Goal: Use online tool/utility: Utilize a website feature to perform a specific function

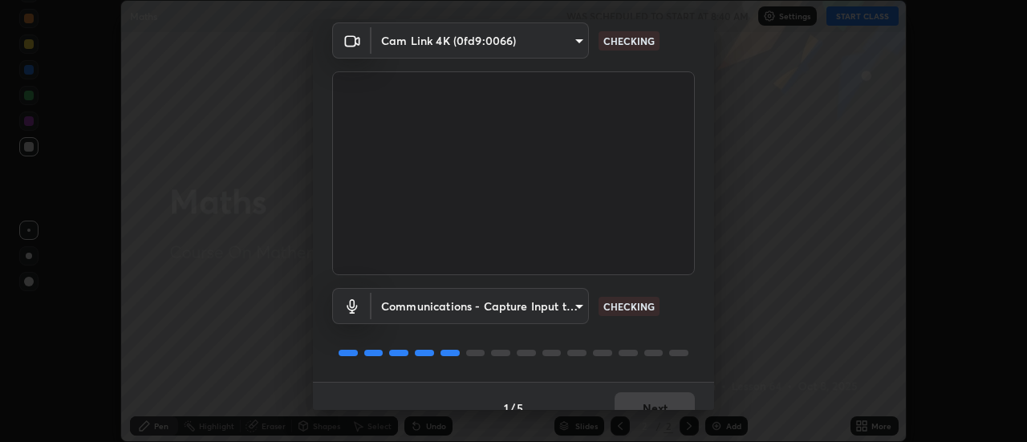
scroll to position [84, 0]
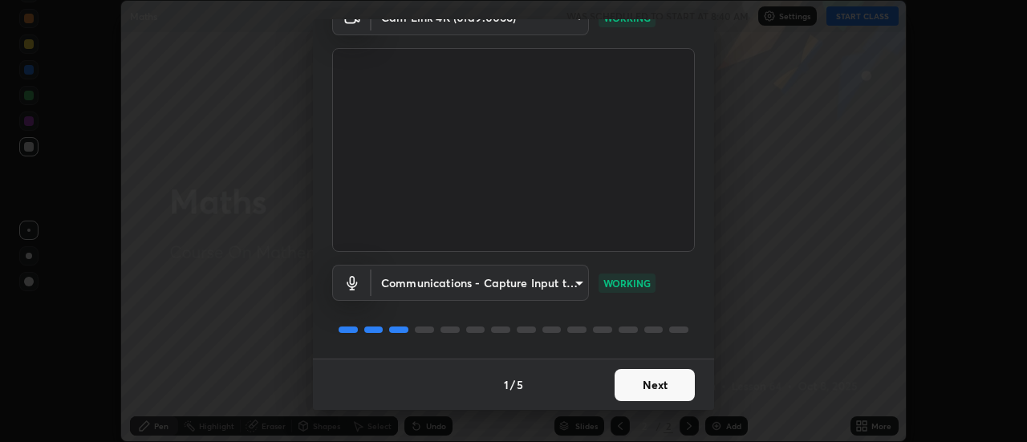
click at [639, 384] on button "Next" at bounding box center [655, 385] width 80 height 32
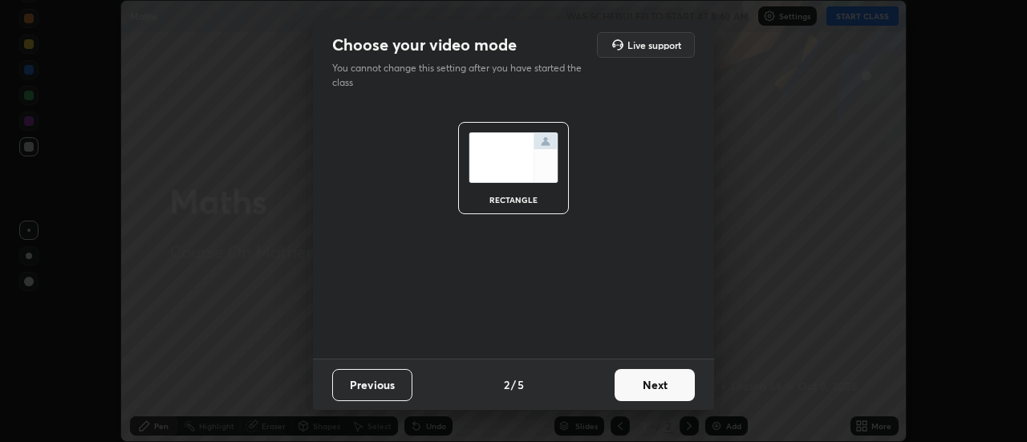
scroll to position [0, 0]
click at [642, 382] on button "Next" at bounding box center [655, 385] width 80 height 32
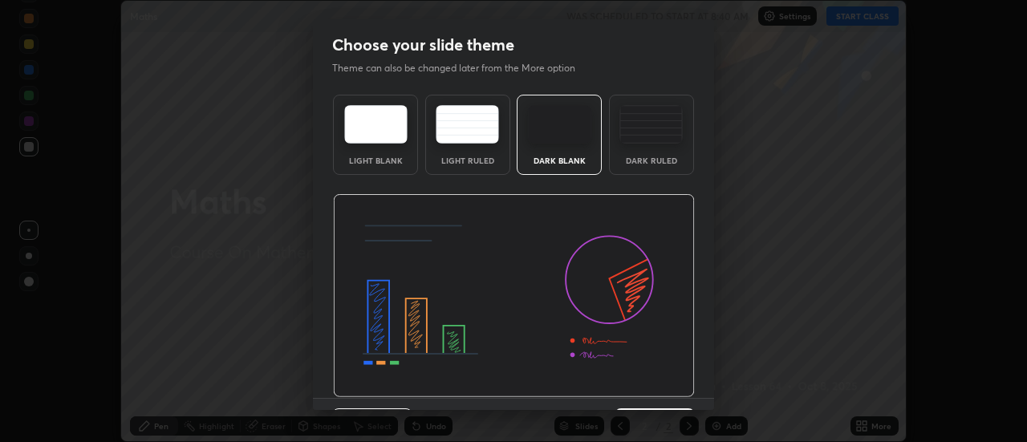
click at [643, 382] on img at bounding box center [514, 296] width 362 height 204
click at [647, 384] on img at bounding box center [514, 296] width 362 height 204
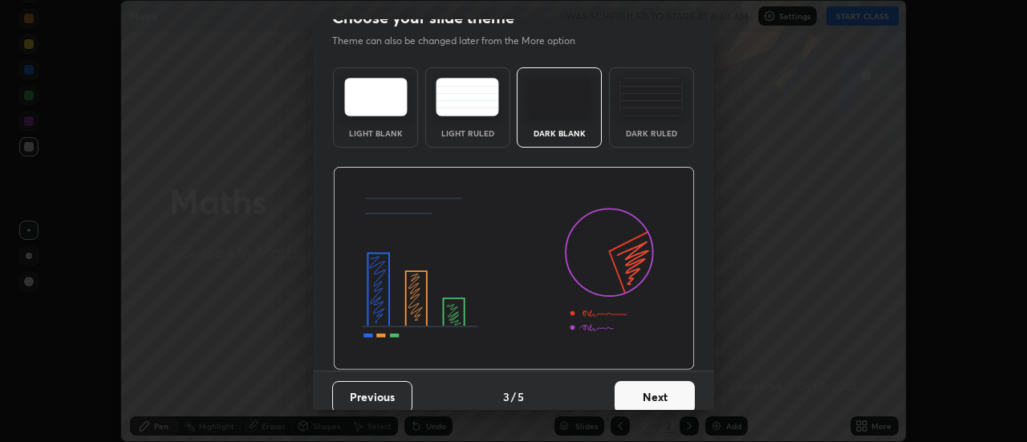
scroll to position [39, 0]
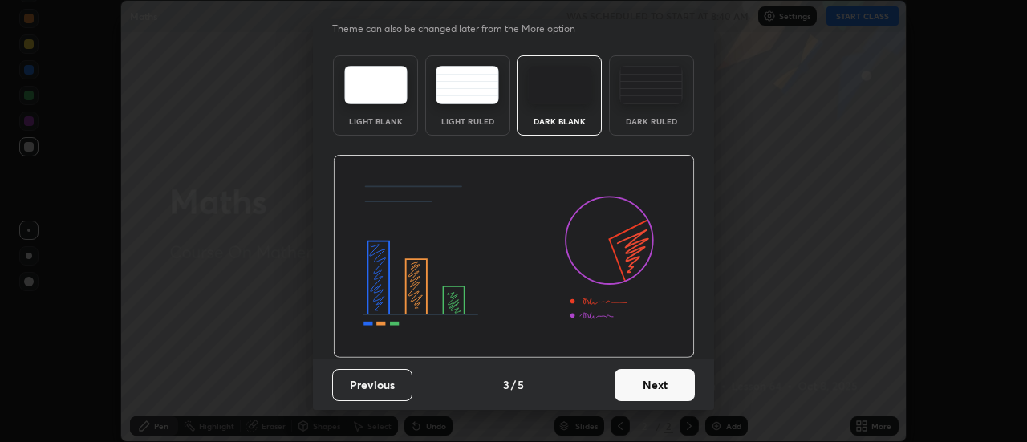
click at [643, 388] on button "Next" at bounding box center [655, 385] width 80 height 32
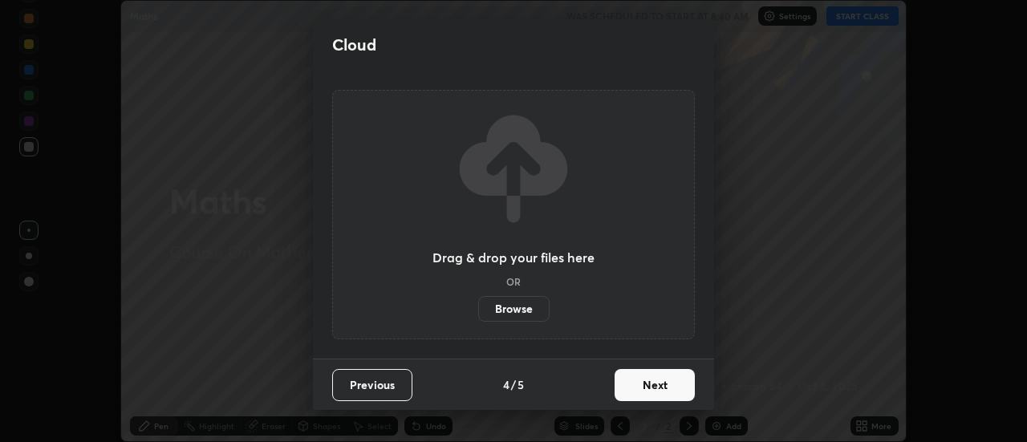
scroll to position [0, 0]
click at [645, 386] on button "Next" at bounding box center [655, 385] width 80 height 32
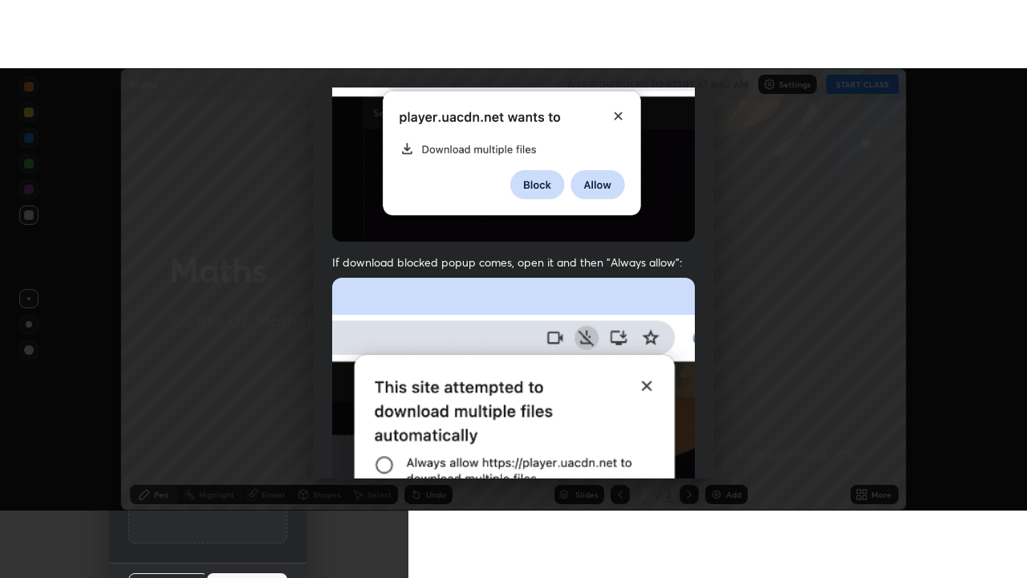
scroll to position [412, 0]
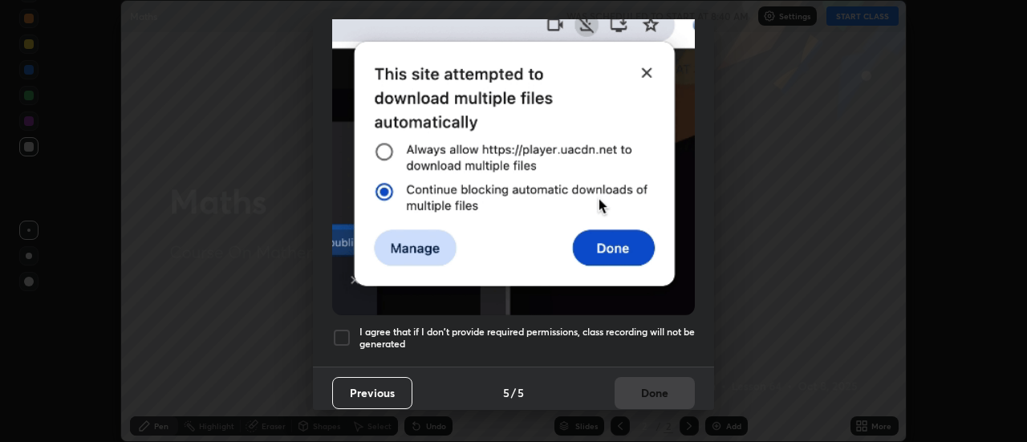
click at [405, 326] on h5 "I agree that if I don't provide required permissions, class recording will not …" at bounding box center [526, 338] width 335 height 25
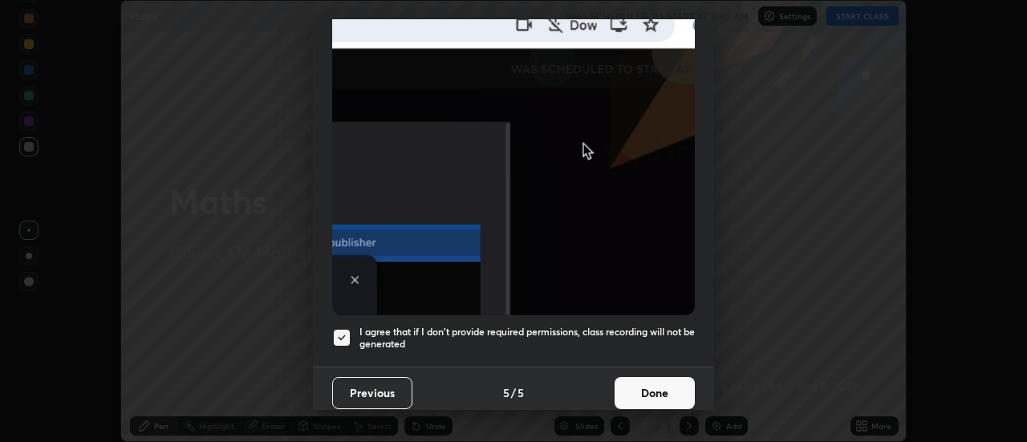
click at [628, 380] on button "Done" at bounding box center [655, 393] width 80 height 32
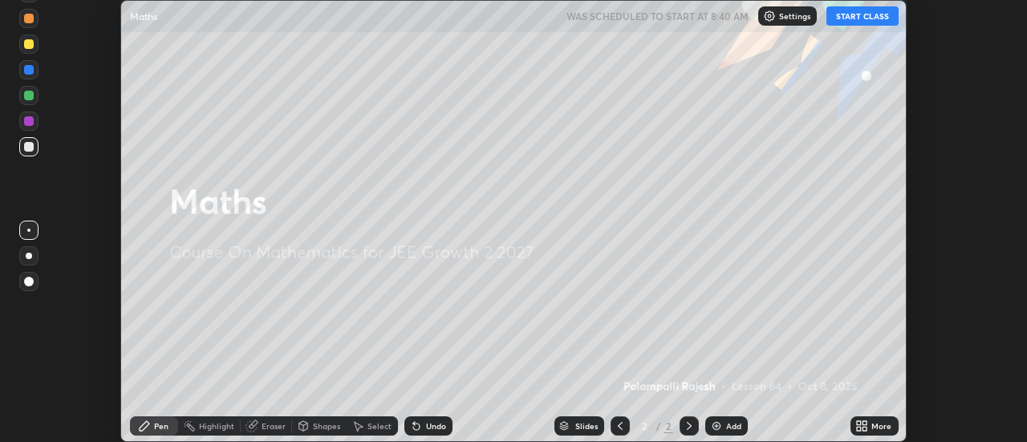
click at [862, 427] on icon at bounding box center [861, 426] width 13 height 13
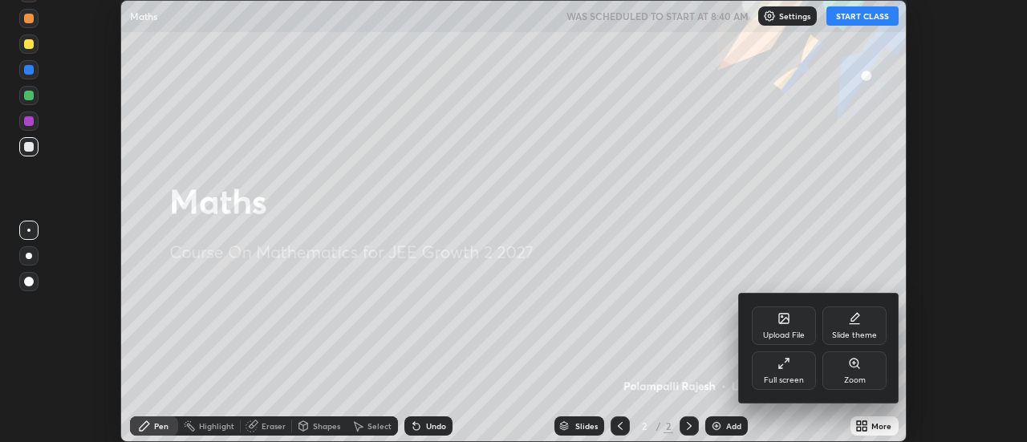
click at [785, 377] on div "Full screen" at bounding box center [784, 380] width 40 height 8
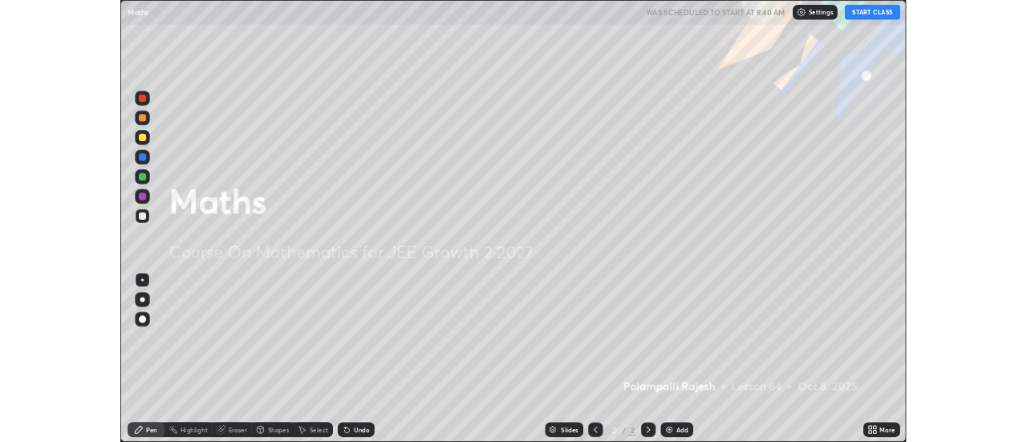
scroll to position [578, 1027]
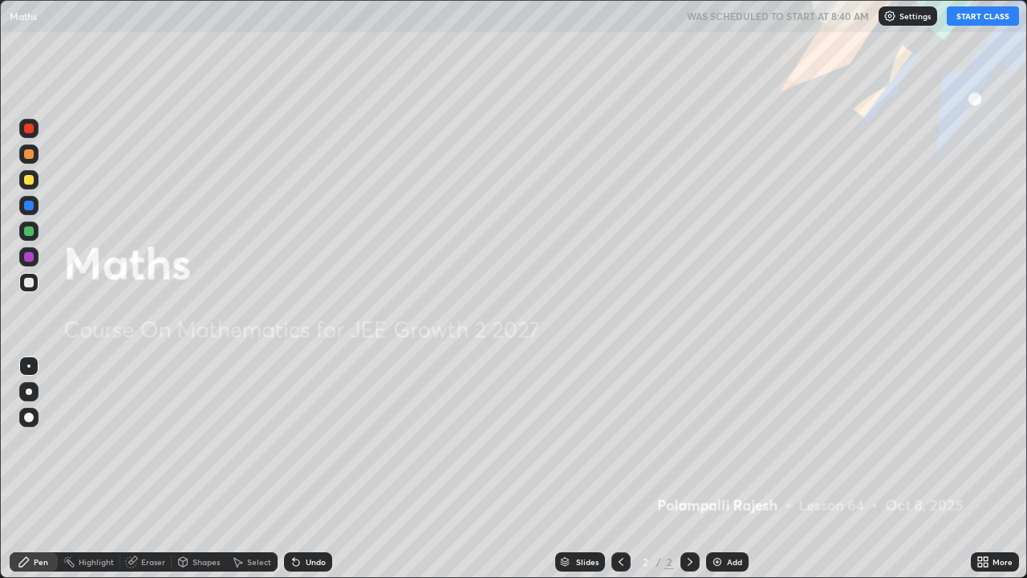
click at [980, 22] on button "START CLASS" at bounding box center [983, 15] width 72 height 19
click at [720, 441] on img at bounding box center [717, 561] width 13 height 13
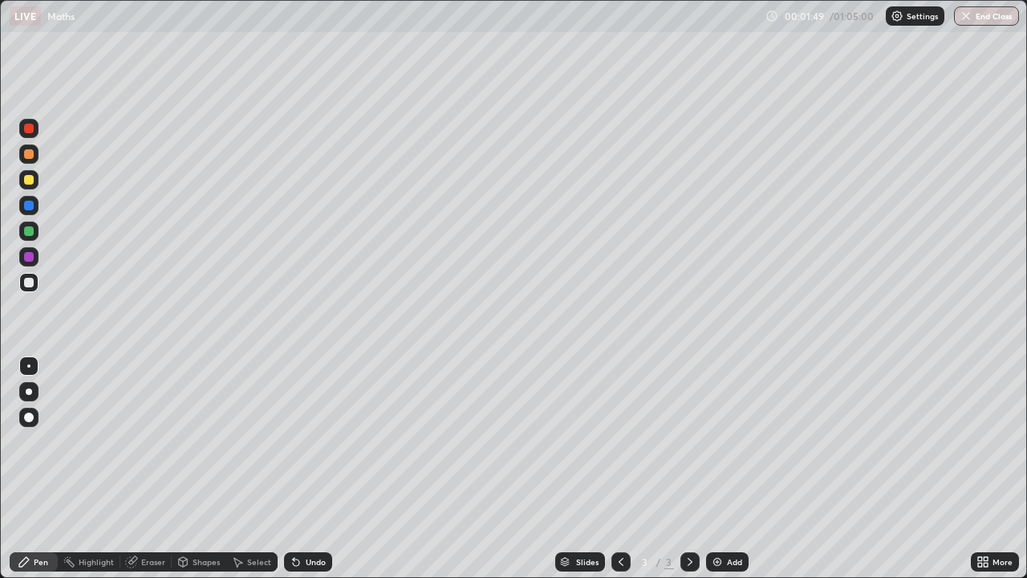
click at [30, 226] on div at bounding box center [29, 231] width 10 height 10
click at [34, 281] on div at bounding box center [28, 282] width 19 height 19
click at [27, 181] on div at bounding box center [29, 180] width 10 height 10
click at [27, 158] on div at bounding box center [29, 154] width 10 height 10
click at [29, 284] on div at bounding box center [29, 283] width 10 height 10
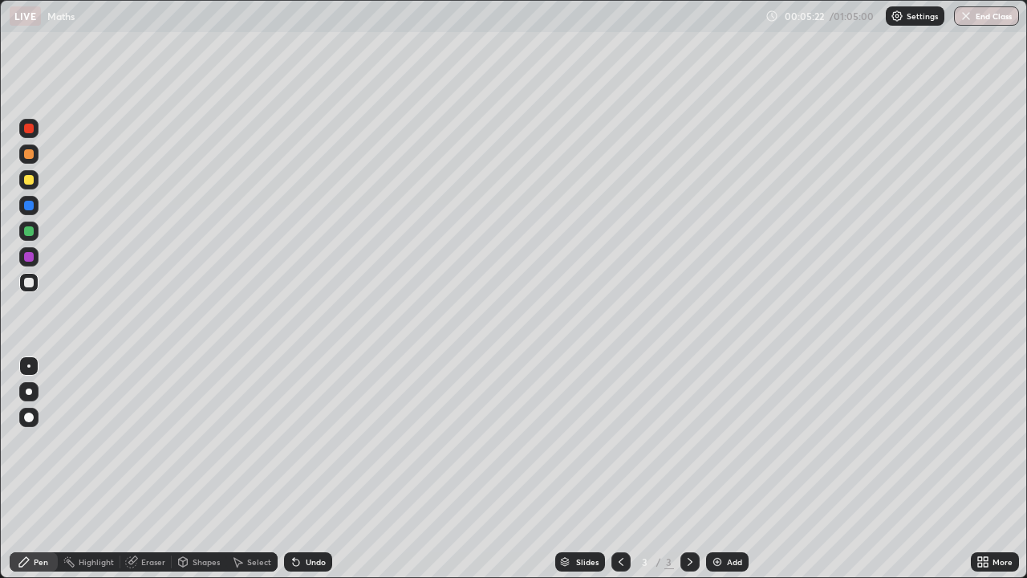
click at [318, 441] on div "Undo" at bounding box center [316, 562] width 20 height 8
click at [718, 441] on img at bounding box center [717, 561] width 13 height 13
click at [312, 441] on div "Undo" at bounding box center [316, 562] width 20 height 8
click at [314, 441] on div "Undo" at bounding box center [316, 562] width 20 height 8
click at [311, 441] on div "Undo" at bounding box center [316, 562] width 20 height 8
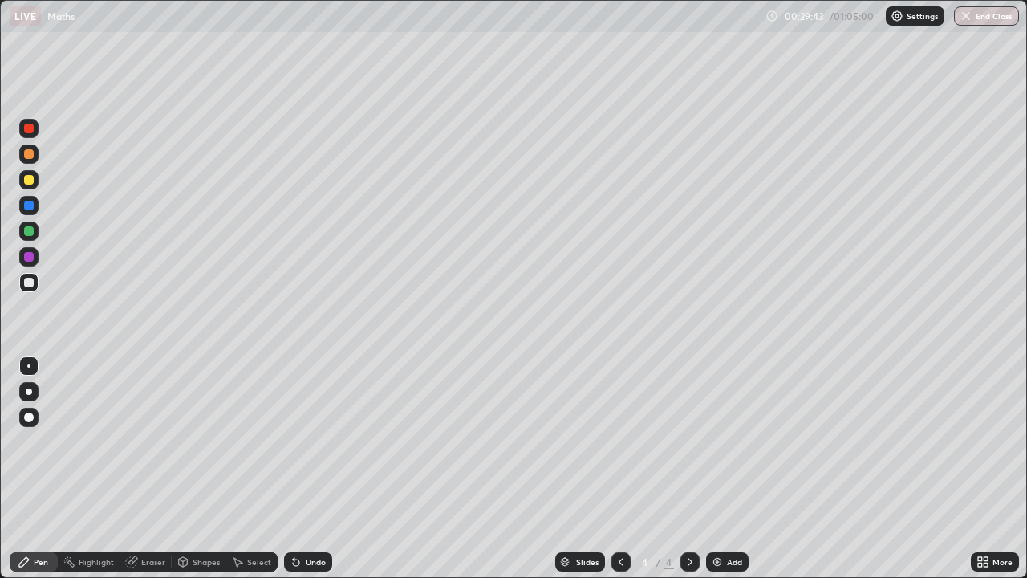
click at [31, 184] on div at bounding box center [28, 179] width 19 height 19
click at [33, 285] on div at bounding box center [29, 283] width 10 height 10
click at [26, 182] on div at bounding box center [29, 180] width 10 height 10
click at [26, 157] on div at bounding box center [29, 154] width 10 height 10
click at [25, 289] on div at bounding box center [28, 282] width 19 height 19
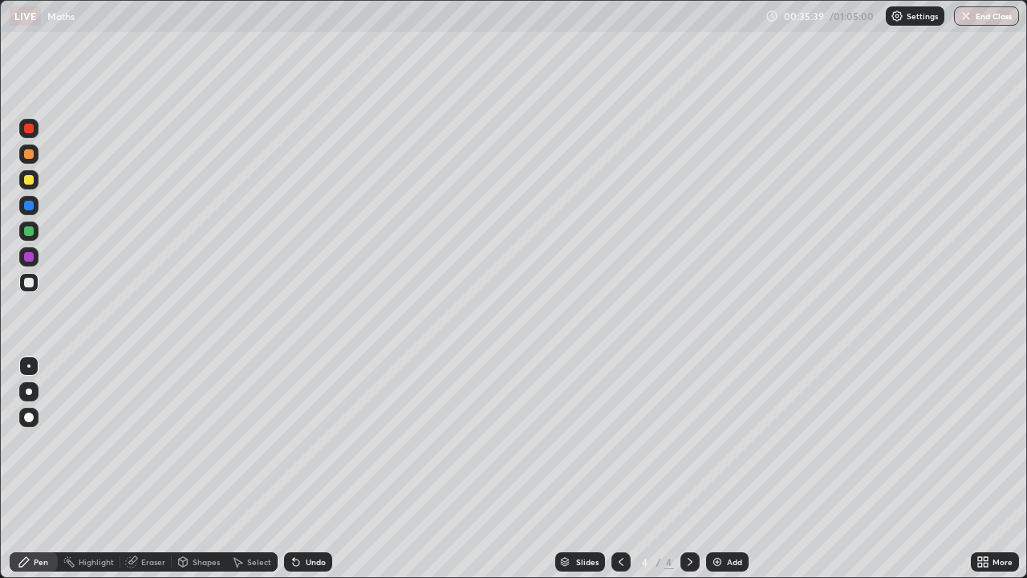
click at [29, 206] on div at bounding box center [29, 206] width 10 height 10
click at [33, 178] on div at bounding box center [29, 180] width 10 height 10
click at [23, 282] on div at bounding box center [28, 282] width 19 height 19
click at [28, 155] on div at bounding box center [29, 154] width 10 height 10
click at [30, 201] on div at bounding box center [29, 206] width 10 height 10
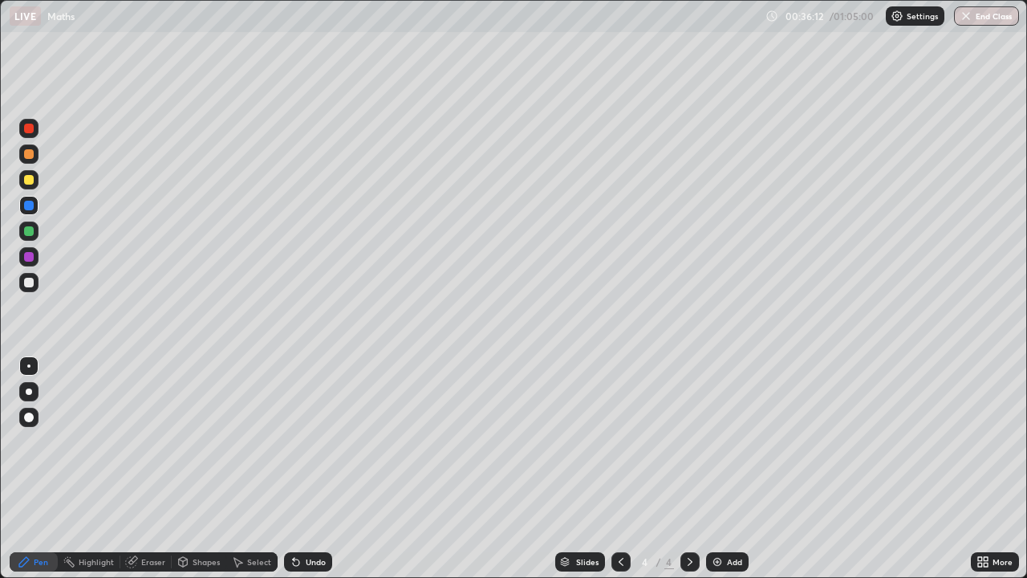
click at [32, 282] on div at bounding box center [29, 283] width 10 height 10
click at [32, 137] on div at bounding box center [28, 128] width 19 height 19
click at [249, 441] on div "Select" at bounding box center [259, 562] width 24 height 8
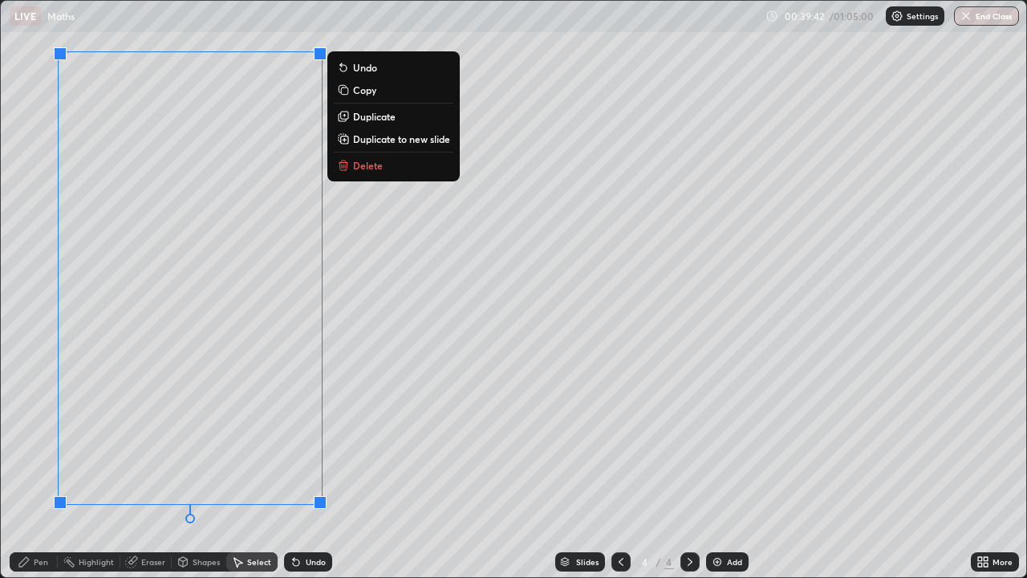
click at [367, 141] on p "Duplicate to new slide" at bounding box center [401, 138] width 97 height 13
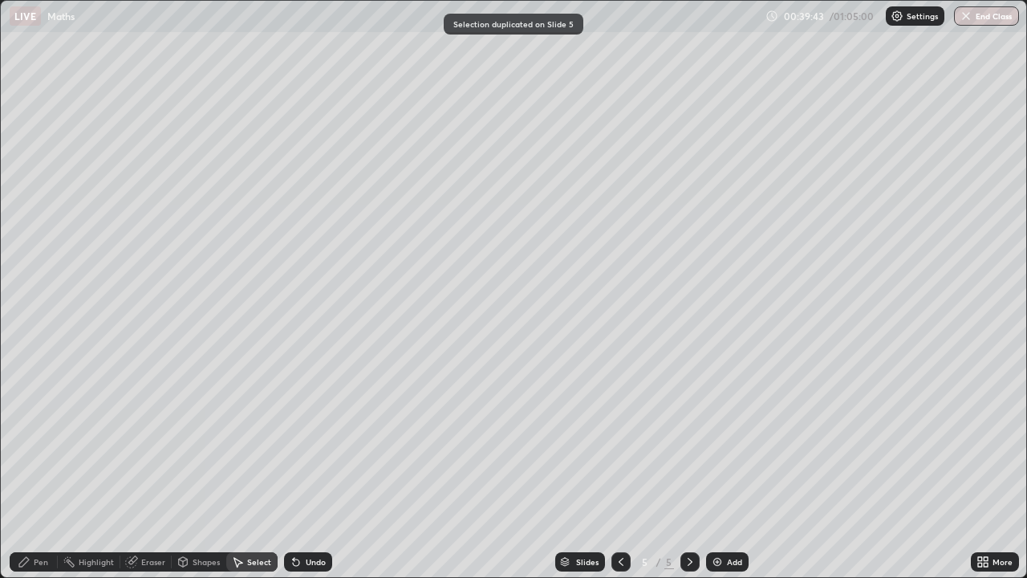
click at [38, 441] on div "Pen" at bounding box center [41, 562] width 14 height 8
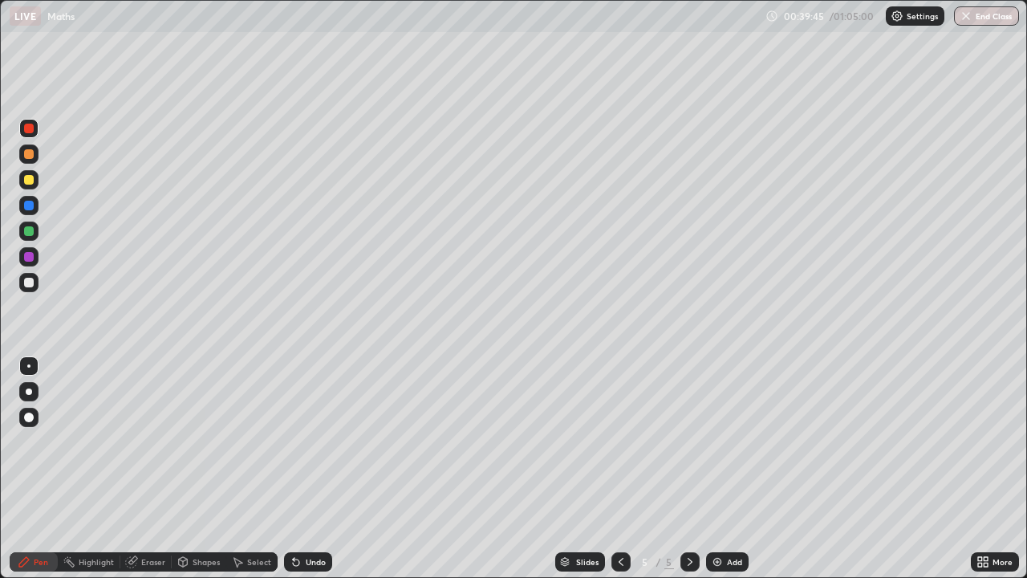
click at [30, 155] on div at bounding box center [29, 154] width 10 height 10
click at [28, 283] on div at bounding box center [29, 283] width 10 height 10
click at [160, 441] on div "Eraser" at bounding box center [153, 562] width 24 height 8
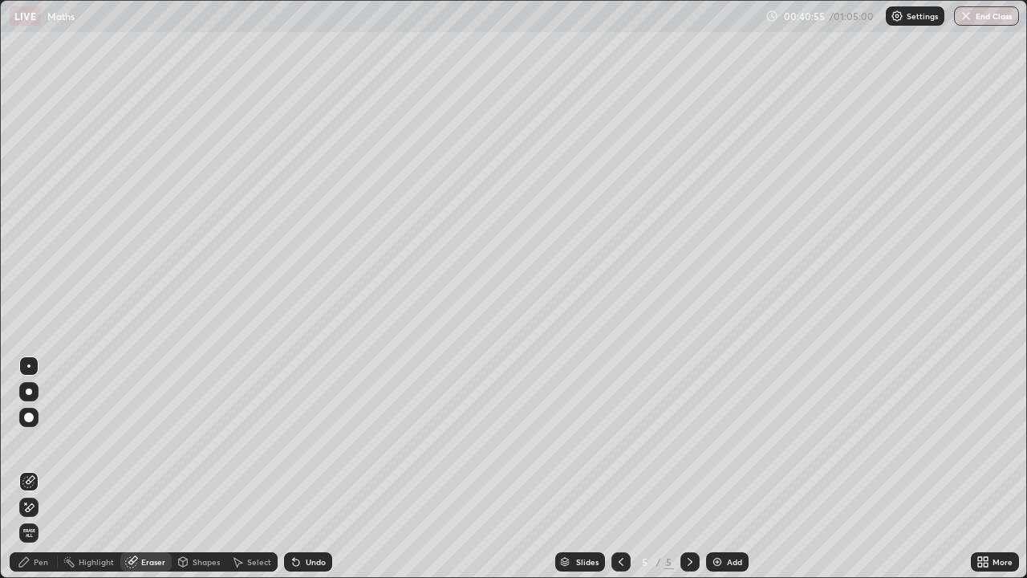
click at [43, 441] on div "Pen" at bounding box center [41, 562] width 14 height 8
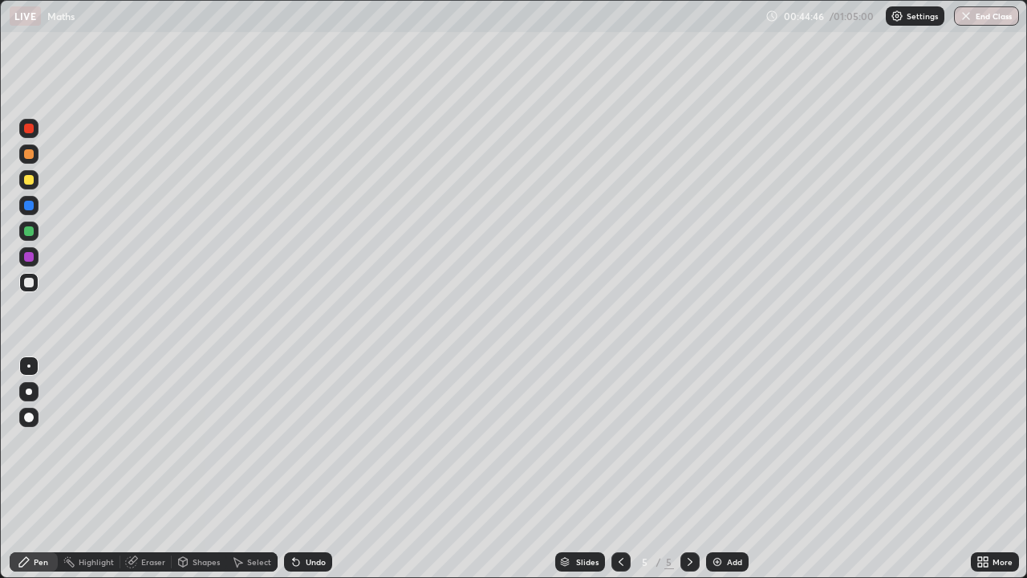
click at [35, 184] on div at bounding box center [28, 179] width 19 height 19
click at [25, 281] on div at bounding box center [29, 283] width 10 height 10
click at [252, 441] on div "Select" at bounding box center [259, 562] width 24 height 8
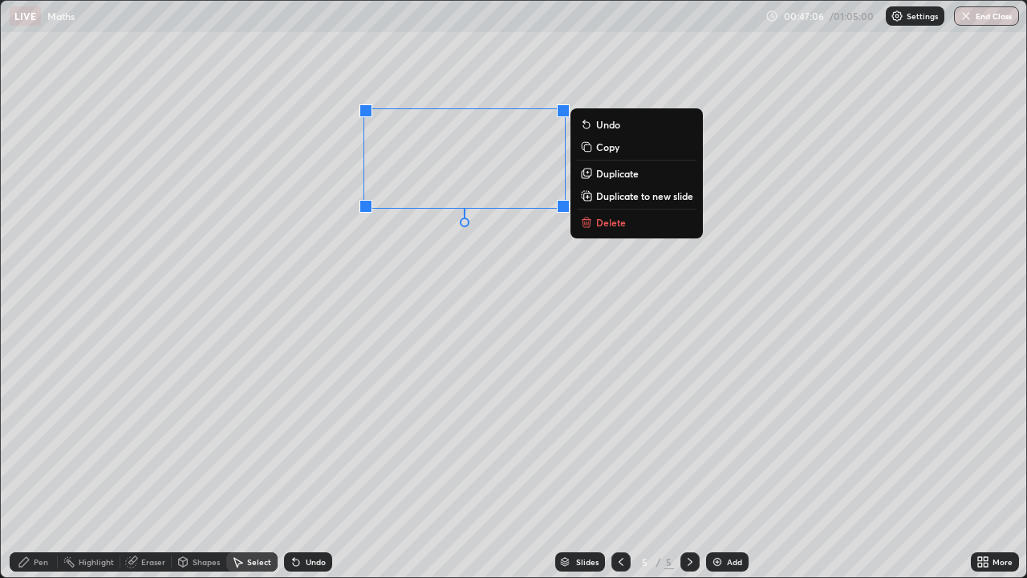
click at [436, 70] on div "0 ° Undo Copy Duplicate Duplicate to new slide Delete" at bounding box center [513, 289] width 1025 height 576
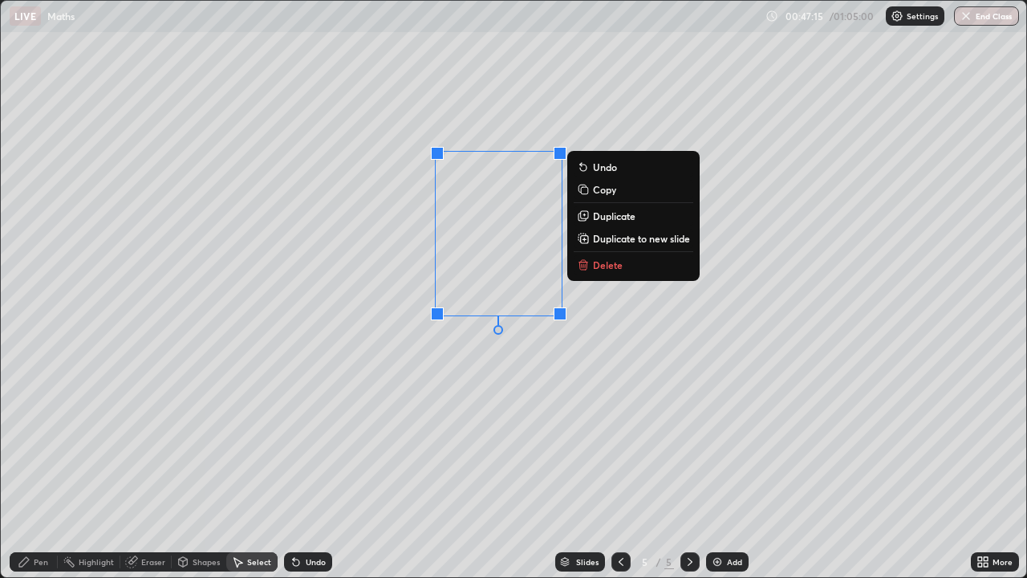
click at [612, 322] on div "0 ° Undo Copy Duplicate Duplicate to new slide Delete" at bounding box center [513, 289] width 1025 height 576
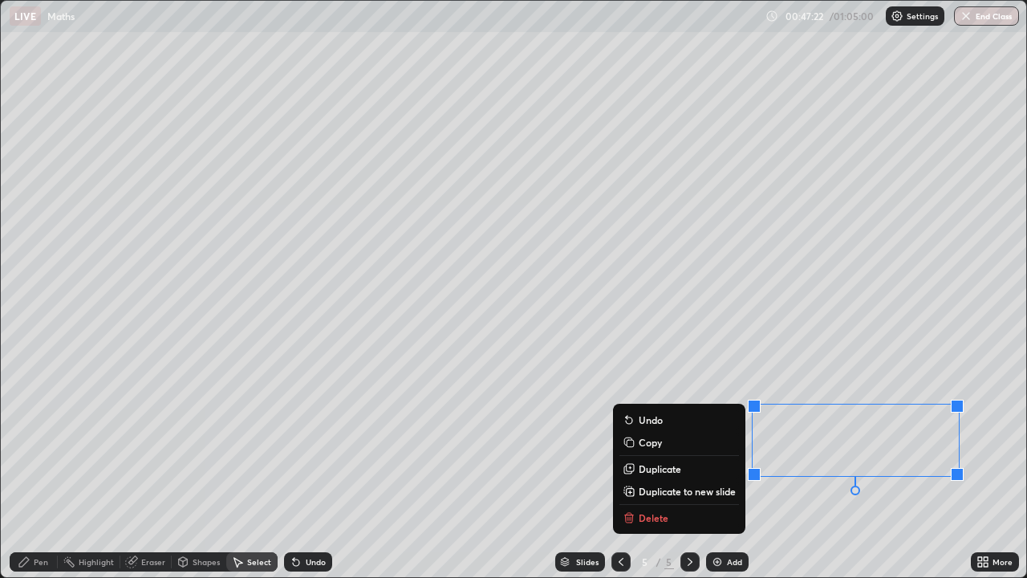
click at [39, 441] on div "Pen" at bounding box center [41, 562] width 14 height 8
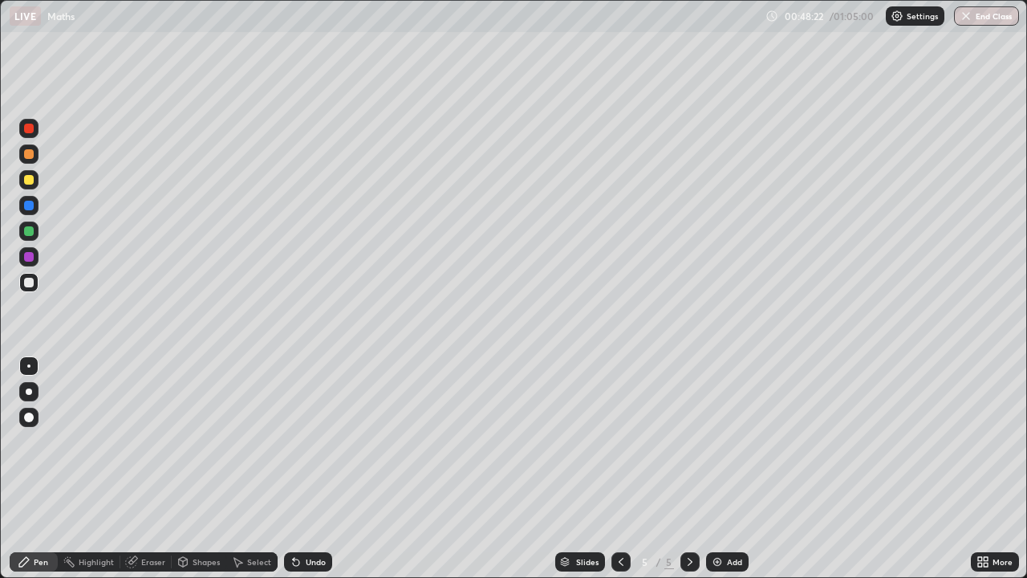
click at [262, 441] on div "Select" at bounding box center [251, 561] width 51 height 19
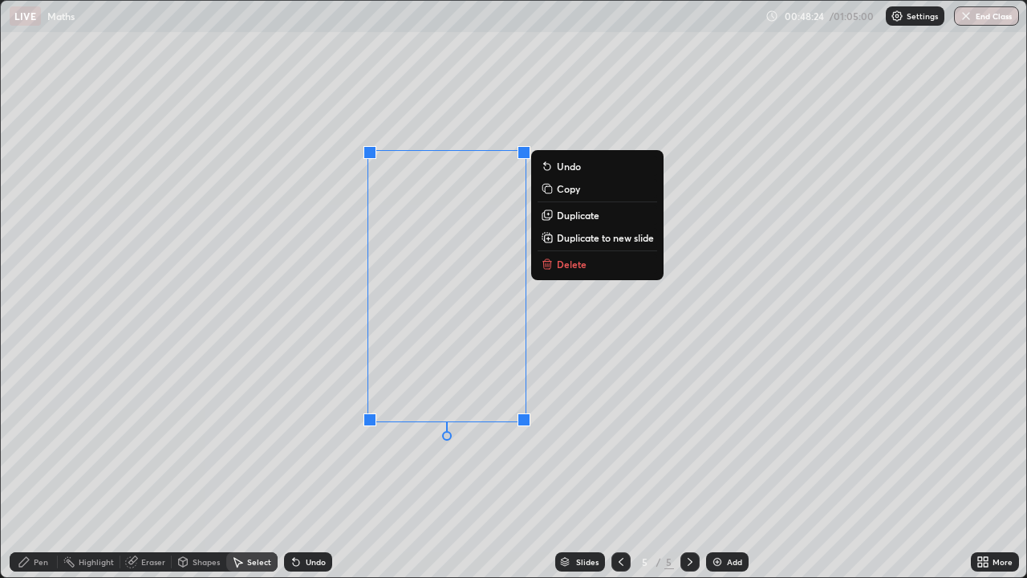
click at [565, 267] on p "Delete" at bounding box center [572, 264] width 30 height 13
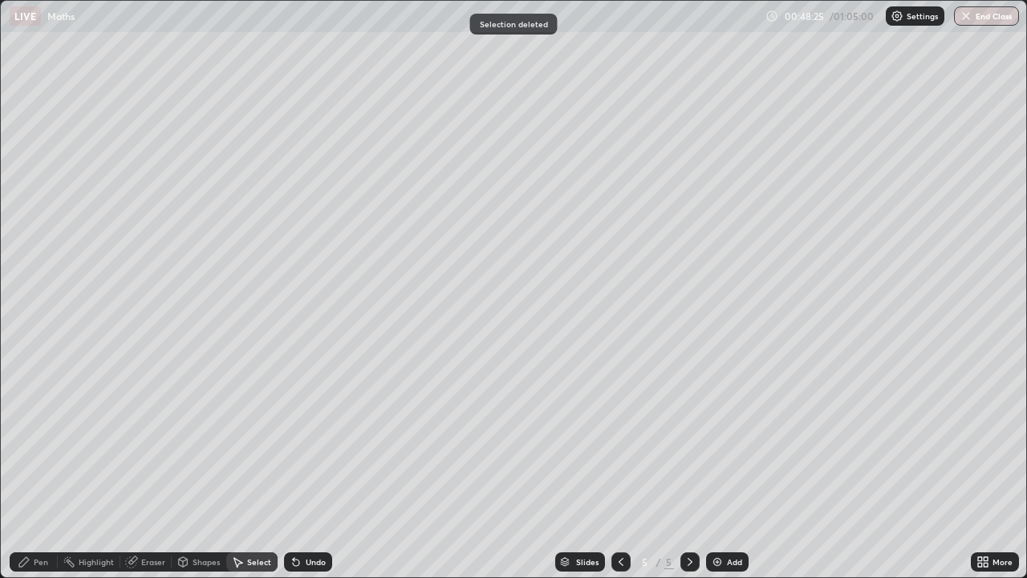
click at [39, 441] on div "Pen" at bounding box center [41, 562] width 14 height 8
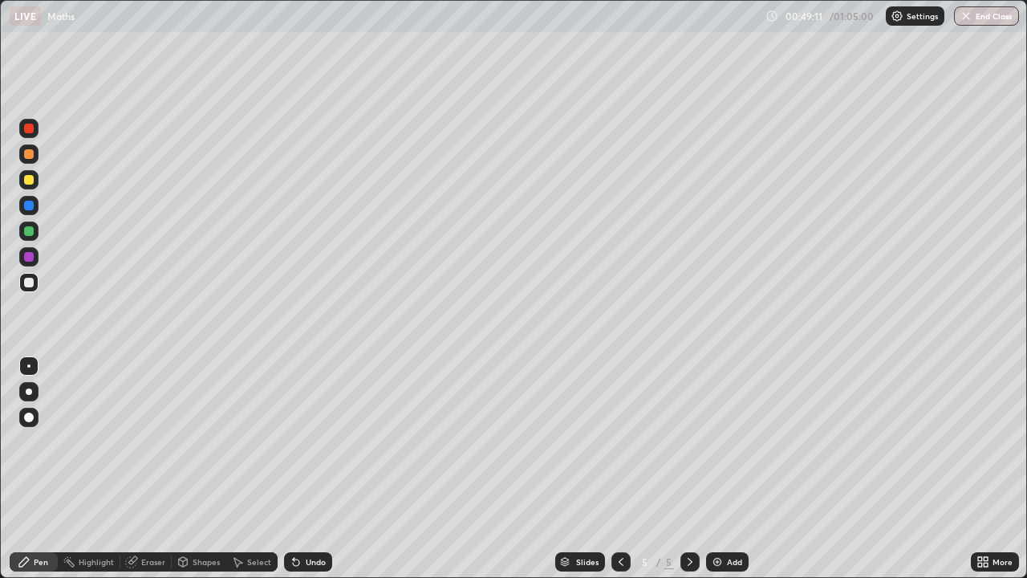
click at [24, 178] on div at bounding box center [29, 180] width 10 height 10
click at [313, 441] on div "Undo" at bounding box center [316, 562] width 20 height 8
click at [22, 282] on div at bounding box center [28, 282] width 19 height 19
click at [25, 181] on div at bounding box center [29, 180] width 10 height 10
click at [29, 152] on div at bounding box center [29, 154] width 10 height 10
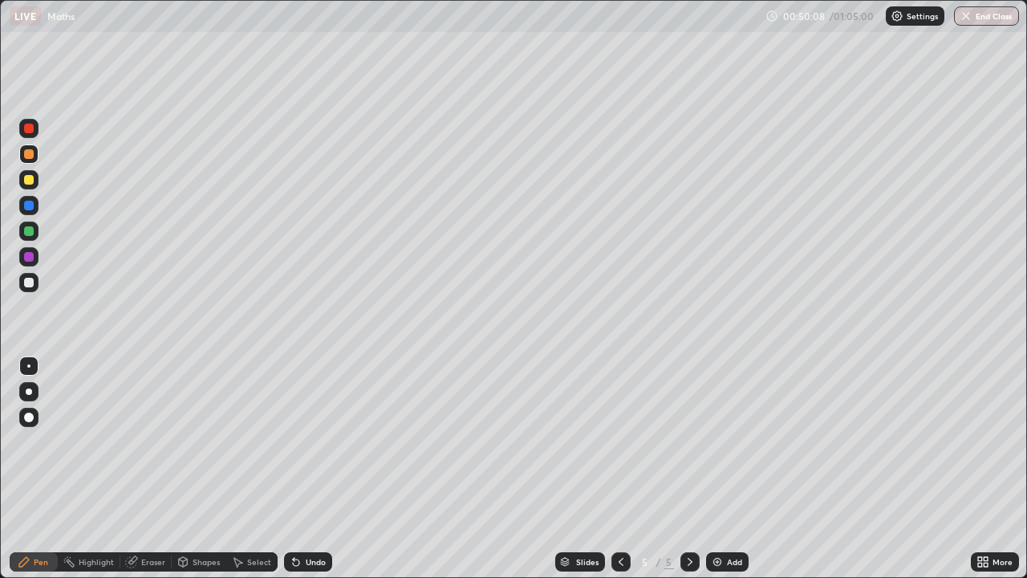
click at [315, 441] on div "Undo" at bounding box center [316, 562] width 20 height 8
click at [314, 441] on div "Undo" at bounding box center [316, 562] width 20 height 8
click at [314, 441] on div "Undo" at bounding box center [308, 561] width 48 height 19
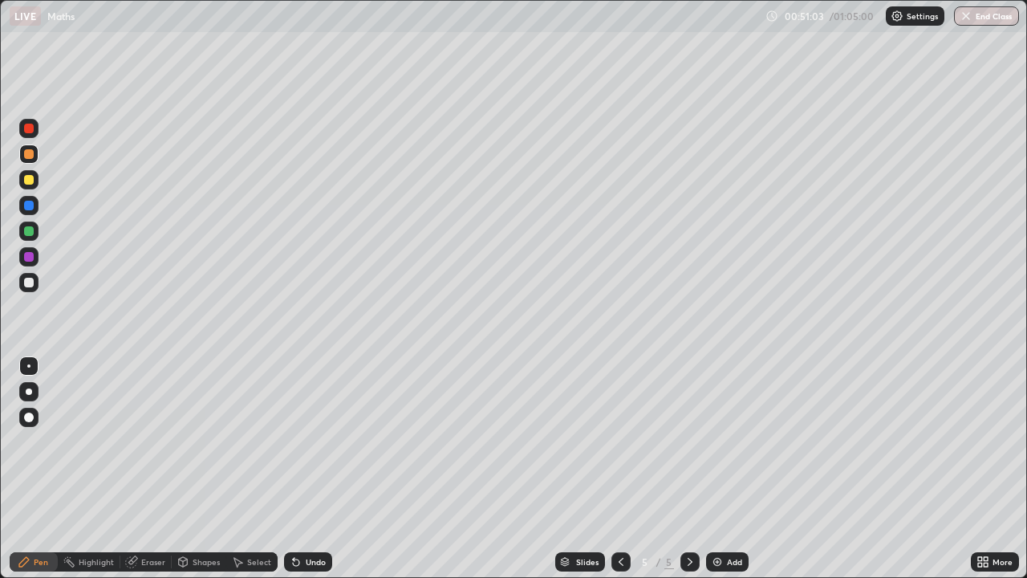
click at [30, 206] on div at bounding box center [29, 206] width 10 height 10
click at [303, 441] on div "Undo" at bounding box center [308, 561] width 48 height 19
click at [27, 180] on div at bounding box center [29, 180] width 10 height 10
click at [30, 286] on div at bounding box center [29, 283] width 10 height 10
click at [25, 228] on div at bounding box center [29, 231] width 10 height 10
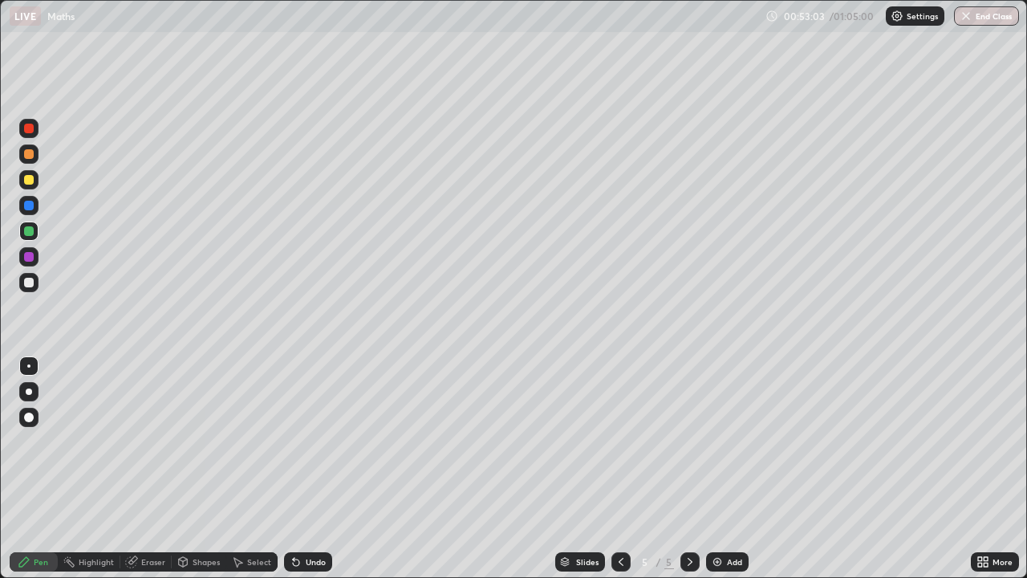
click at [141, 441] on div "Eraser" at bounding box center [153, 562] width 24 height 8
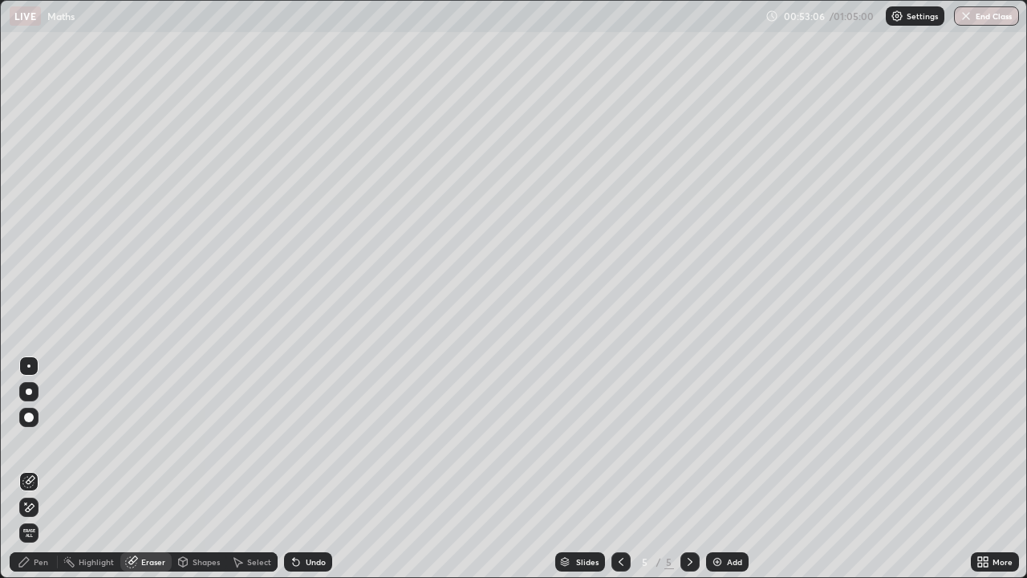
click at [26, 441] on icon at bounding box center [26, 503] width 2 height 2
click at [34, 441] on div "Pen" at bounding box center [41, 562] width 14 height 8
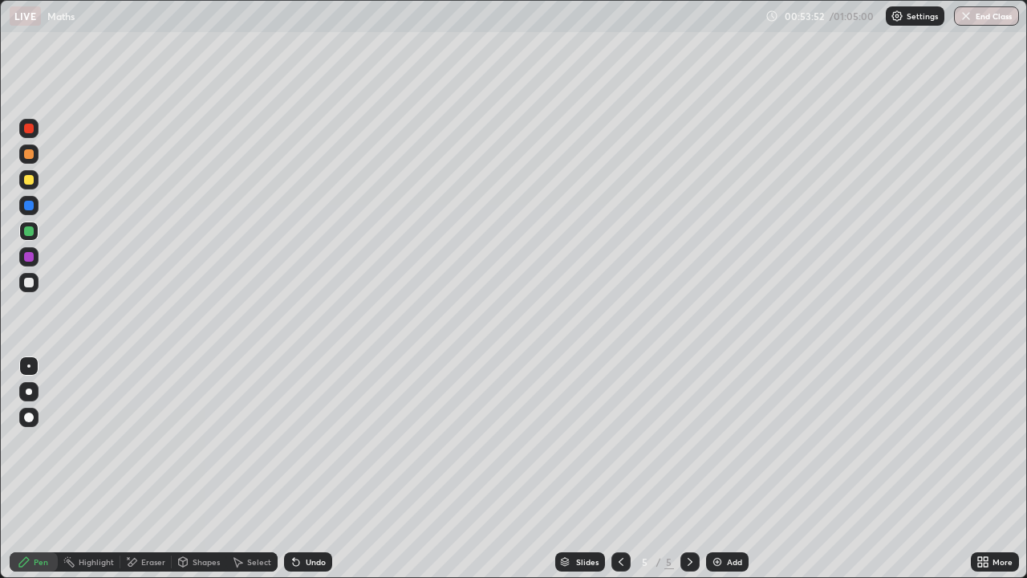
click at [254, 441] on div "Select" at bounding box center [259, 562] width 24 height 8
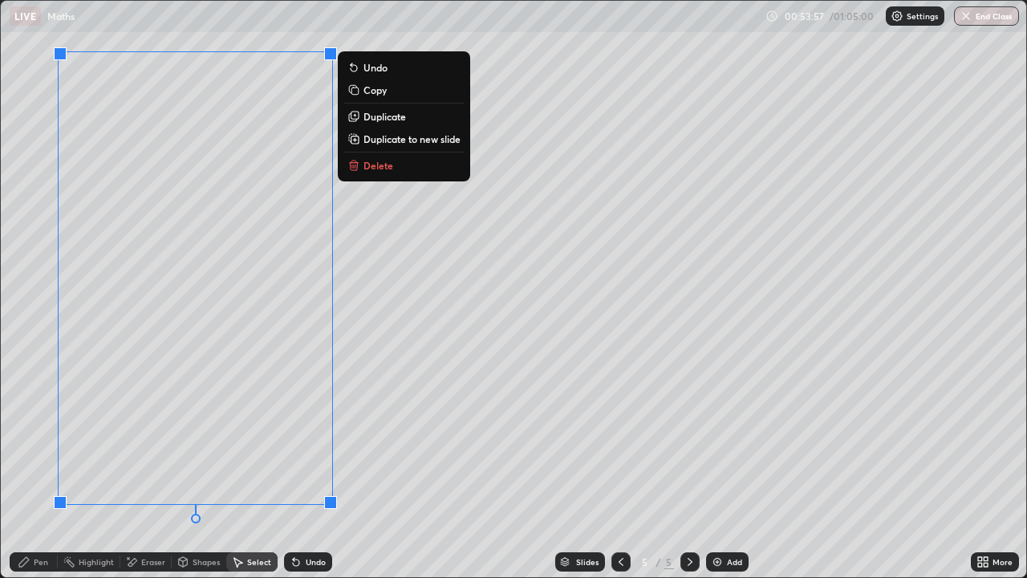
click at [370, 168] on p "Delete" at bounding box center [378, 165] width 30 height 13
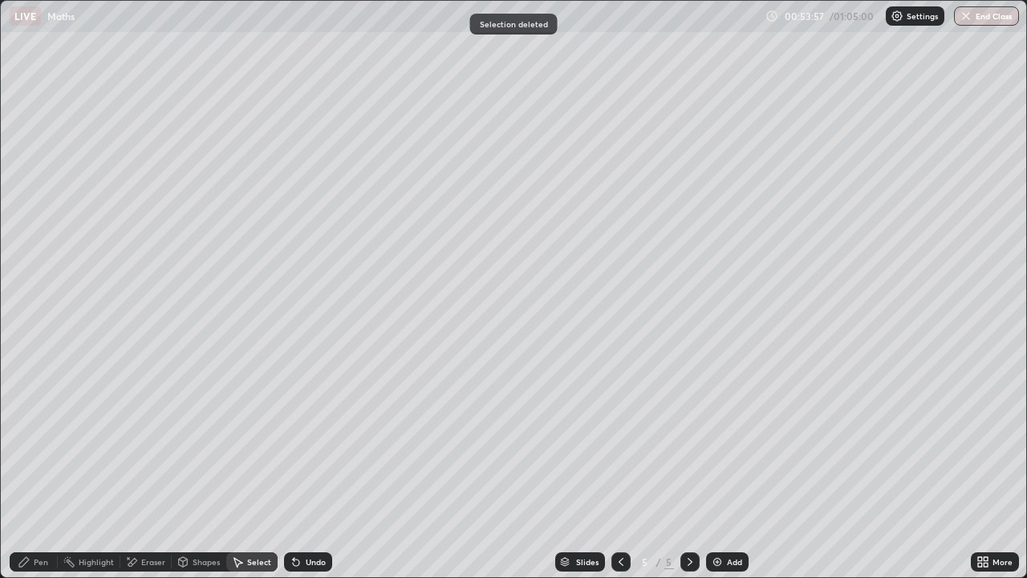
click at [48, 441] on div "Pen" at bounding box center [34, 561] width 48 height 19
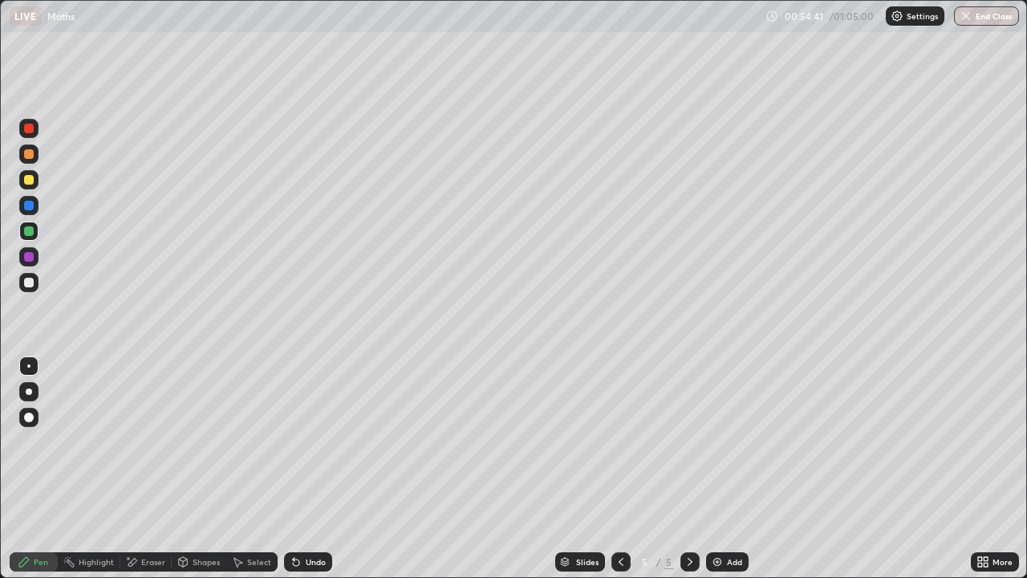
click at [28, 282] on div at bounding box center [29, 283] width 10 height 10
click at [145, 441] on div "Eraser" at bounding box center [153, 562] width 24 height 8
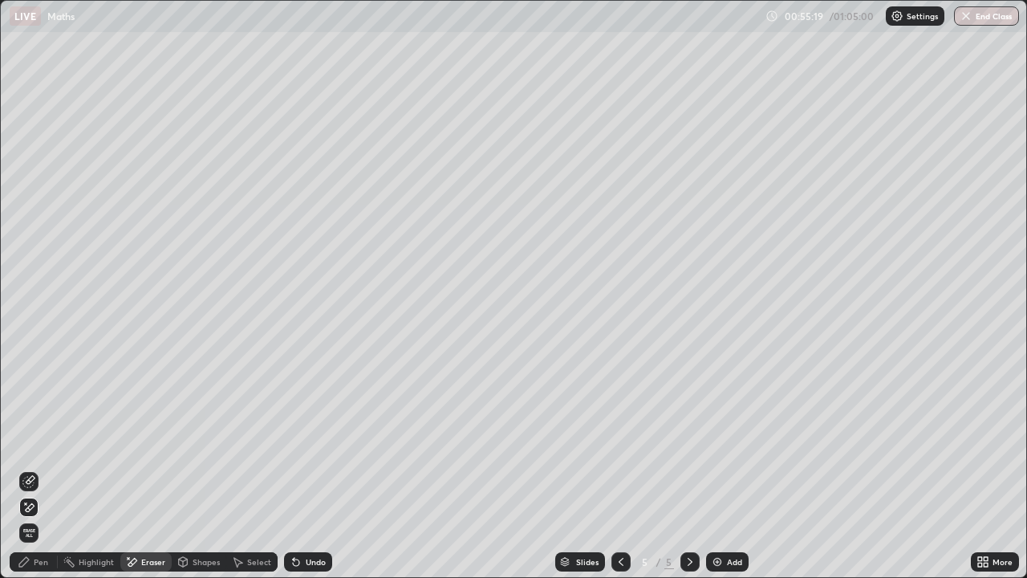
click at [38, 441] on div "Pen" at bounding box center [41, 562] width 14 height 8
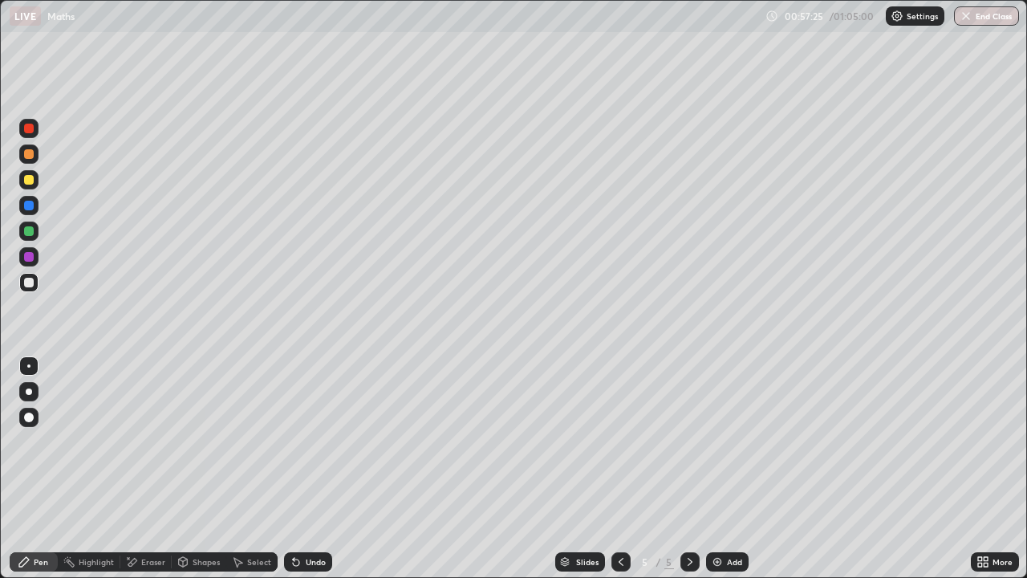
click at [253, 441] on div "Select" at bounding box center [259, 562] width 24 height 8
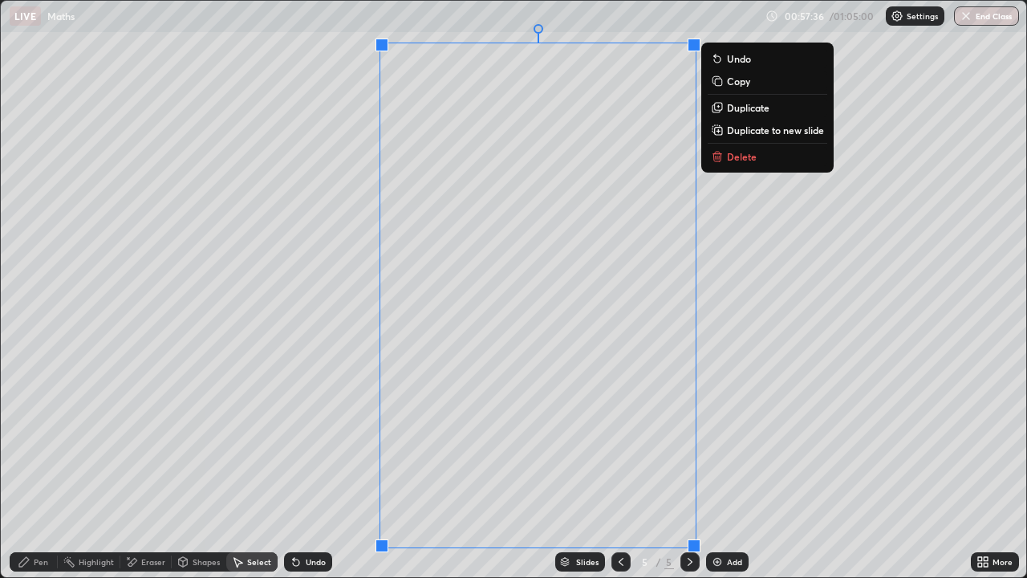
click at [290, 440] on div "0 ° Undo Copy Duplicate Duplicate to new slide Delete" at bounding box center [513, 289] width 1025 height 576
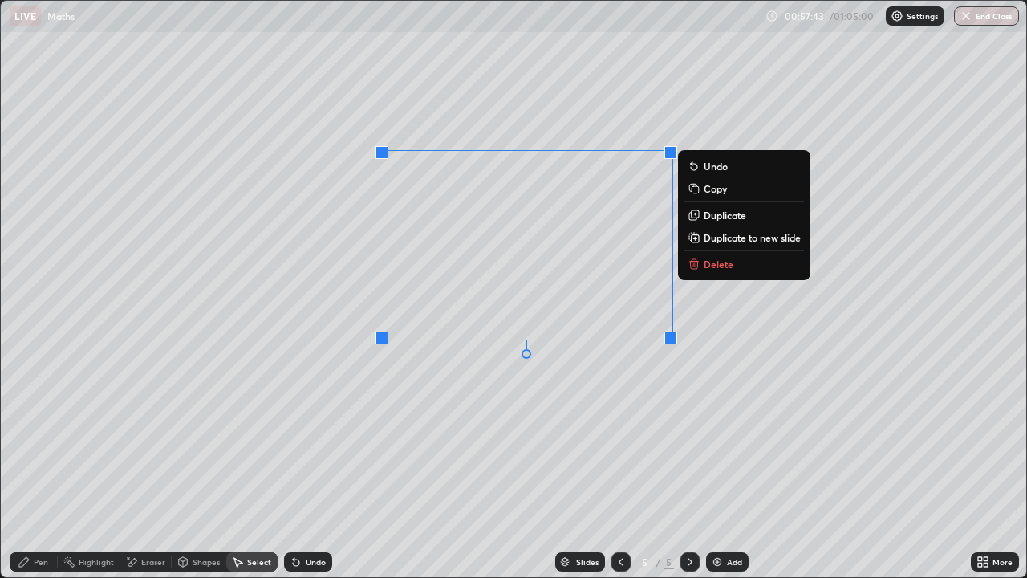
click at [704, 187] on p "Copy" at bounding box center [715, 188] width 23 height 13
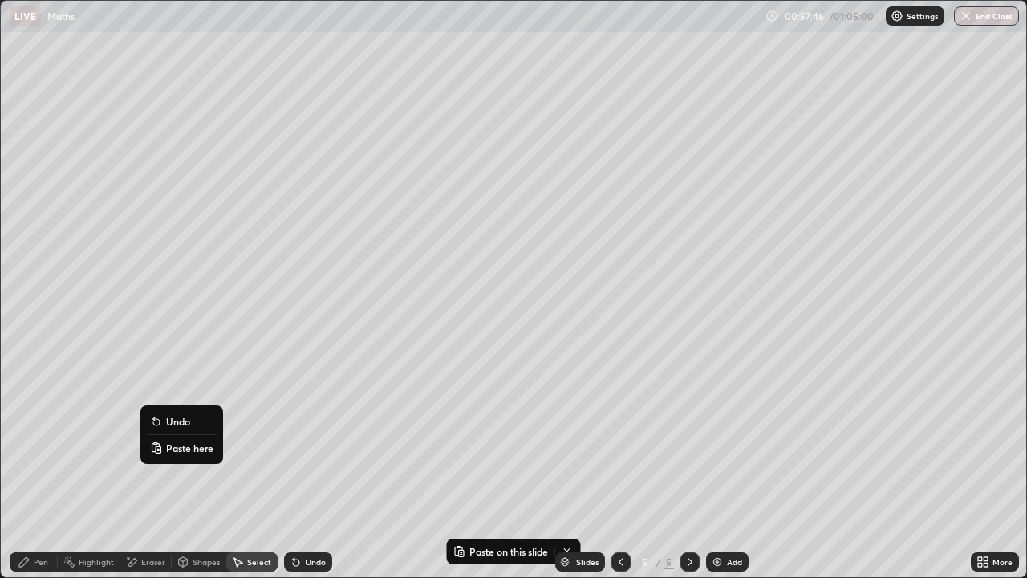
click at [171, 441] on p "Paste here" at bounding box center [189, 447] width 47 height 13
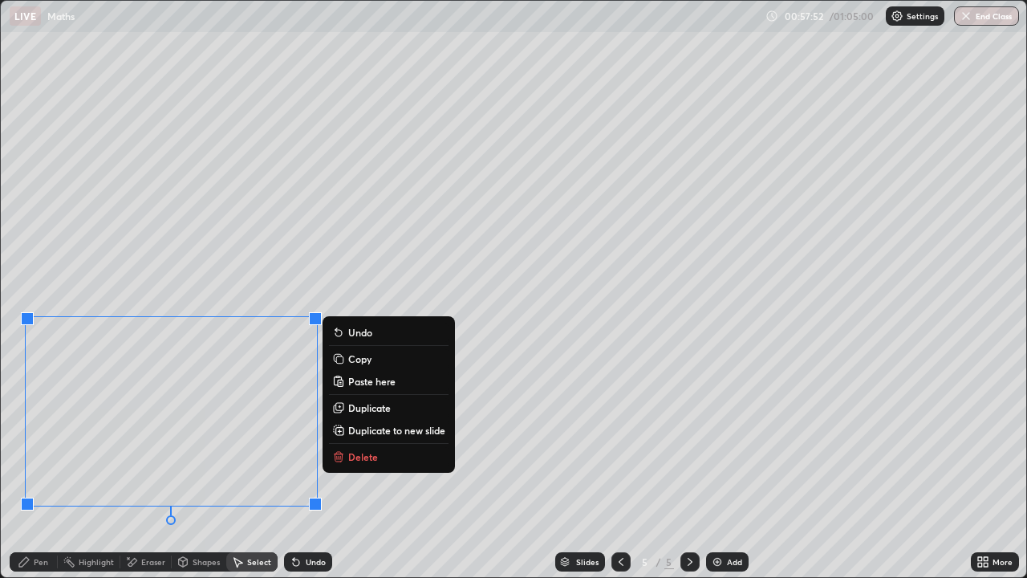
click at [149, 441] on div "Eraser" at bounding box center [153, 562] width 24 height 8
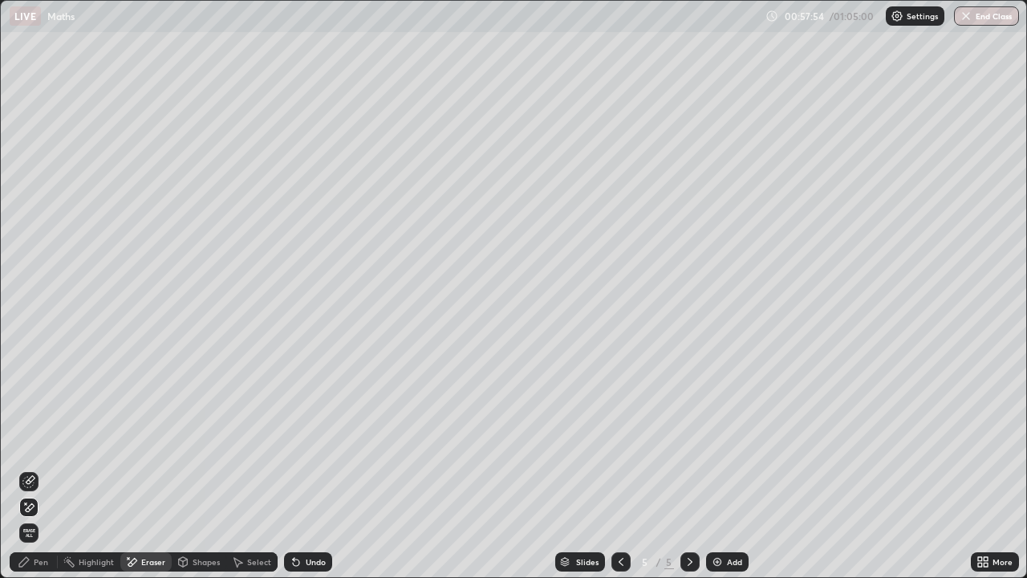
click at [39, 441] on div "Pen" at bounding box center [41, 562] width 14 height 8
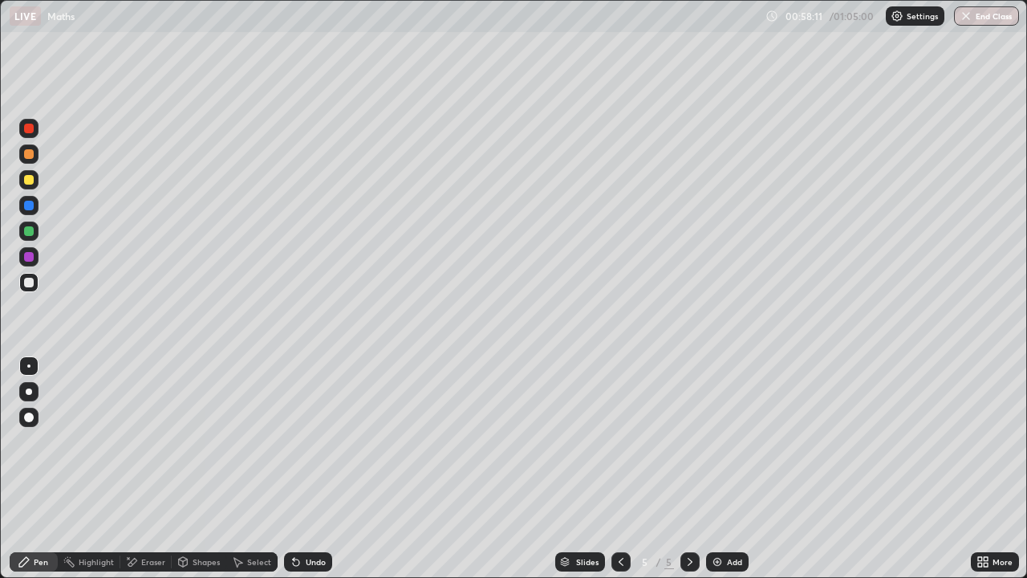
click at [22, 211] on div at bounding box center [28, 205] width 19 height 19
click at [25, 285] on div at bounding box center [29, 283] width 10 height 10
click at [147, 441] on div "Eraser" at bounding box center [153, 562] width 24 height 8
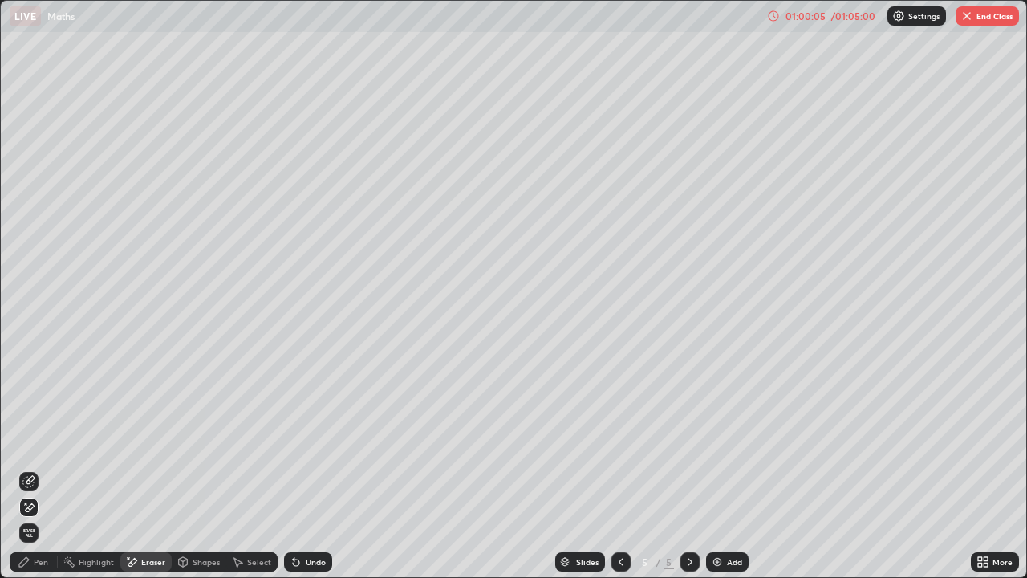
click at [39, 441] on div "Pen" at bounding box center [34, 561] width 48 height 19
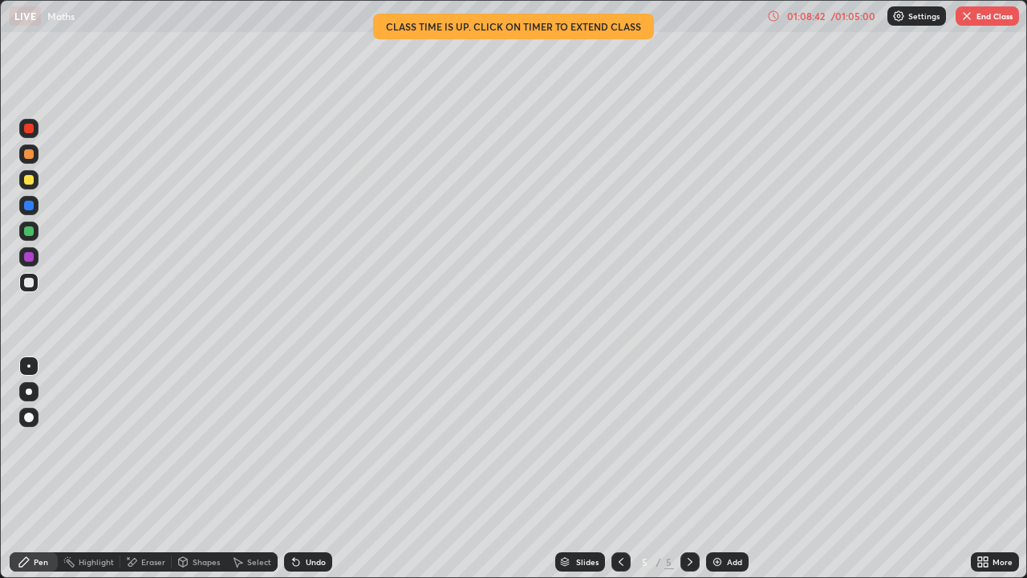
click at [971, 19] on img "button" at bounding box center [966, 16] width 13 height 13
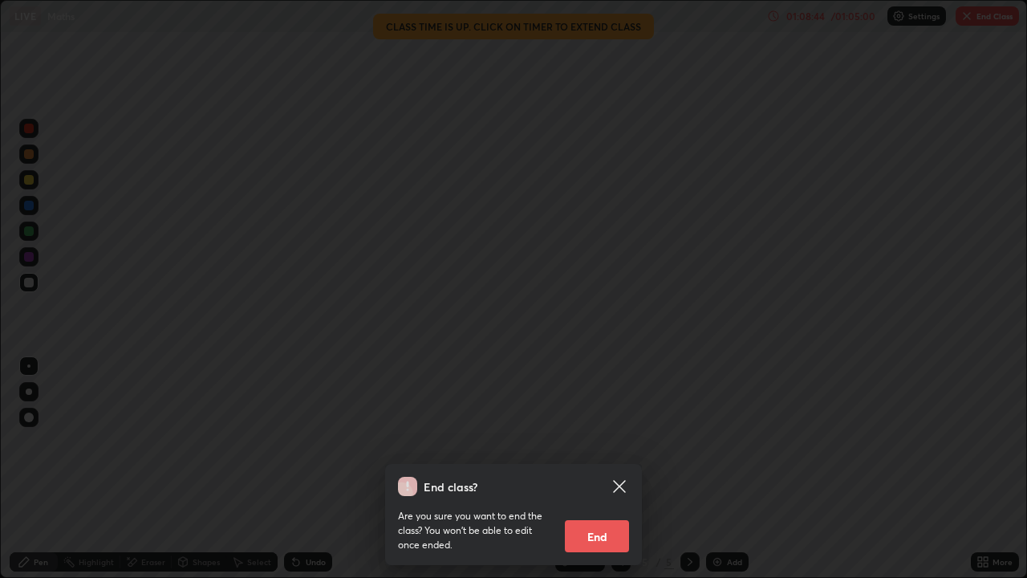
click at [584, 441] on button "End" at bounding box center [597, 536] width 64 height 32
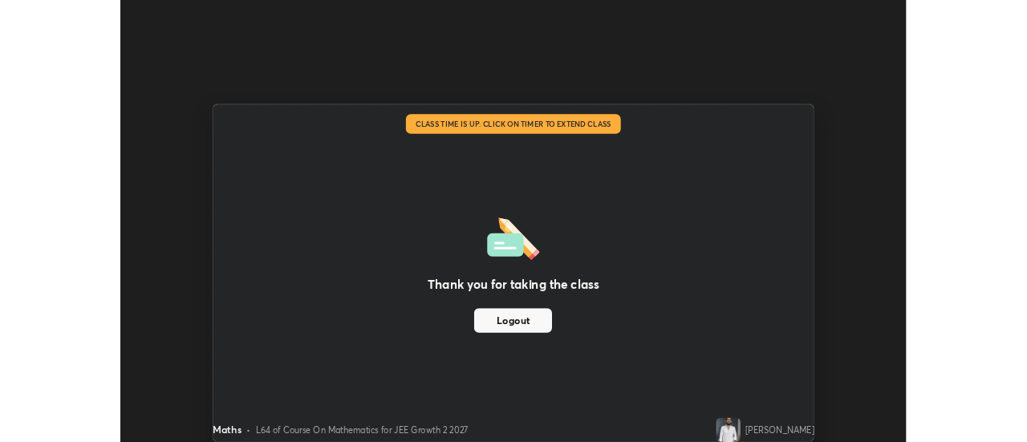
scroll to position [79781, 79196]
